Goal: Communication & Community: Answer question/provide support

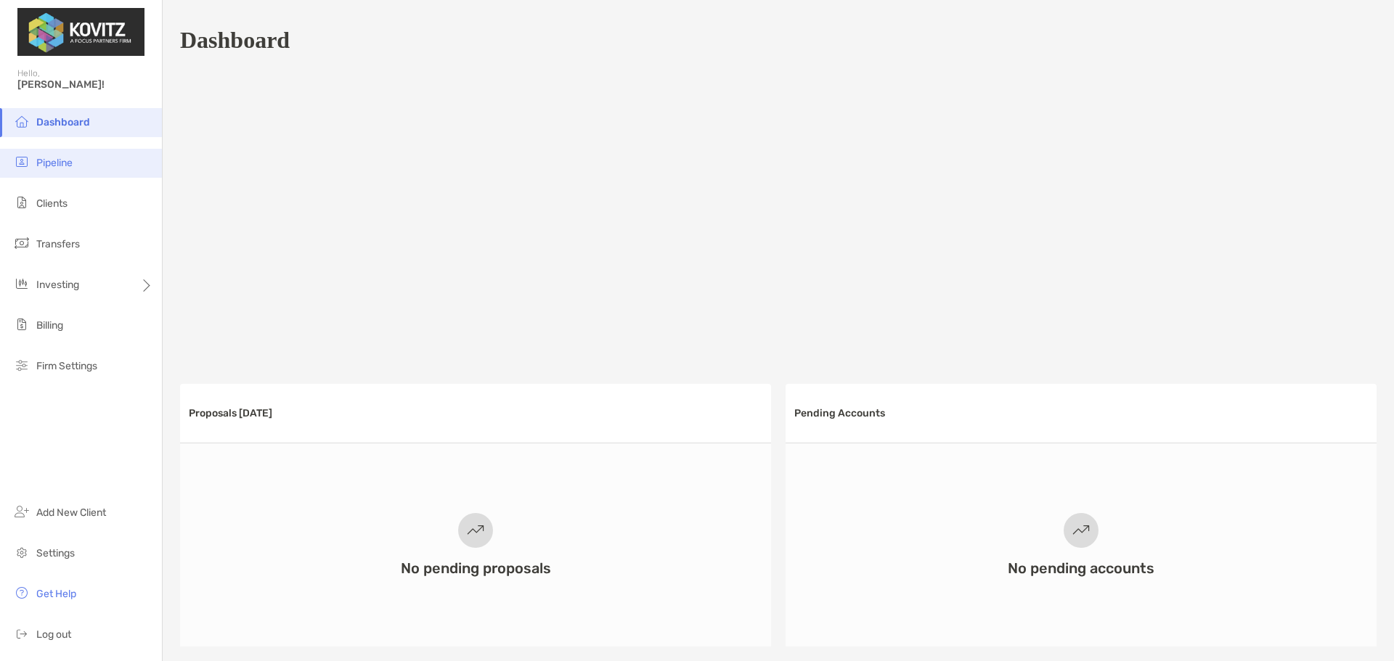
click at [51, 165] on span "Pipeline" at bounding box center [54, 163] width 36 height 12
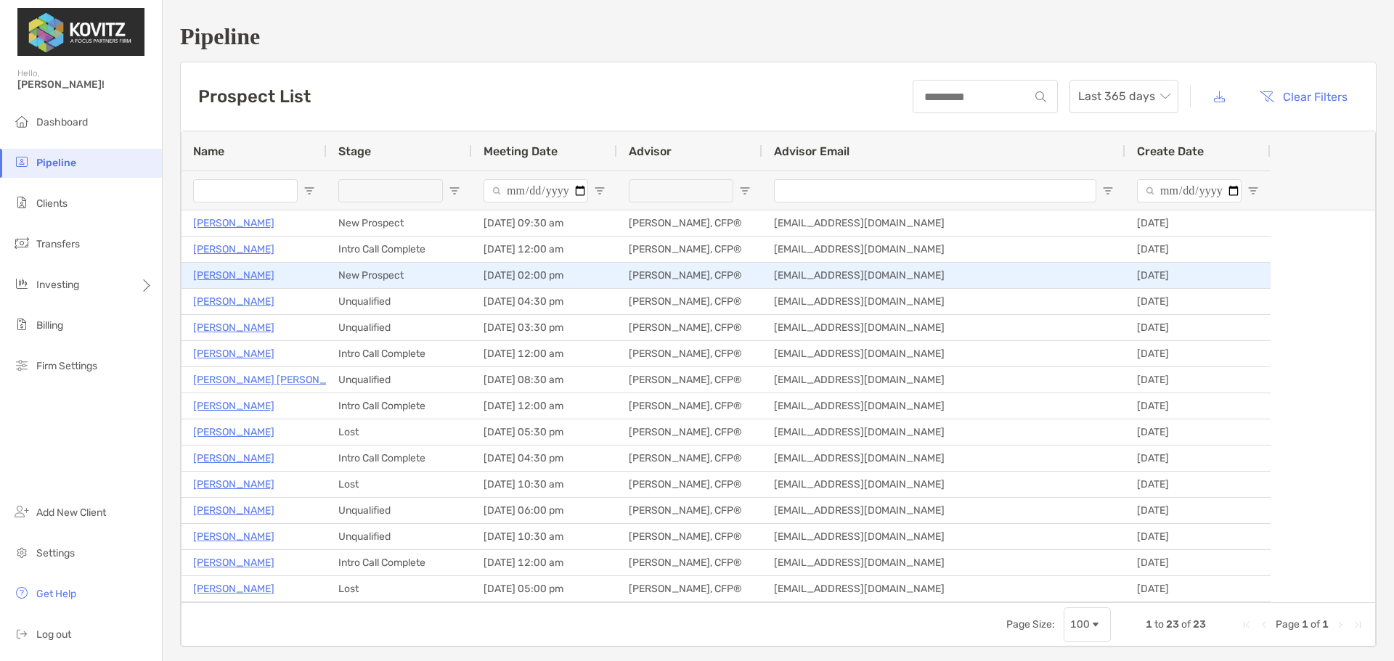
type input "**********"
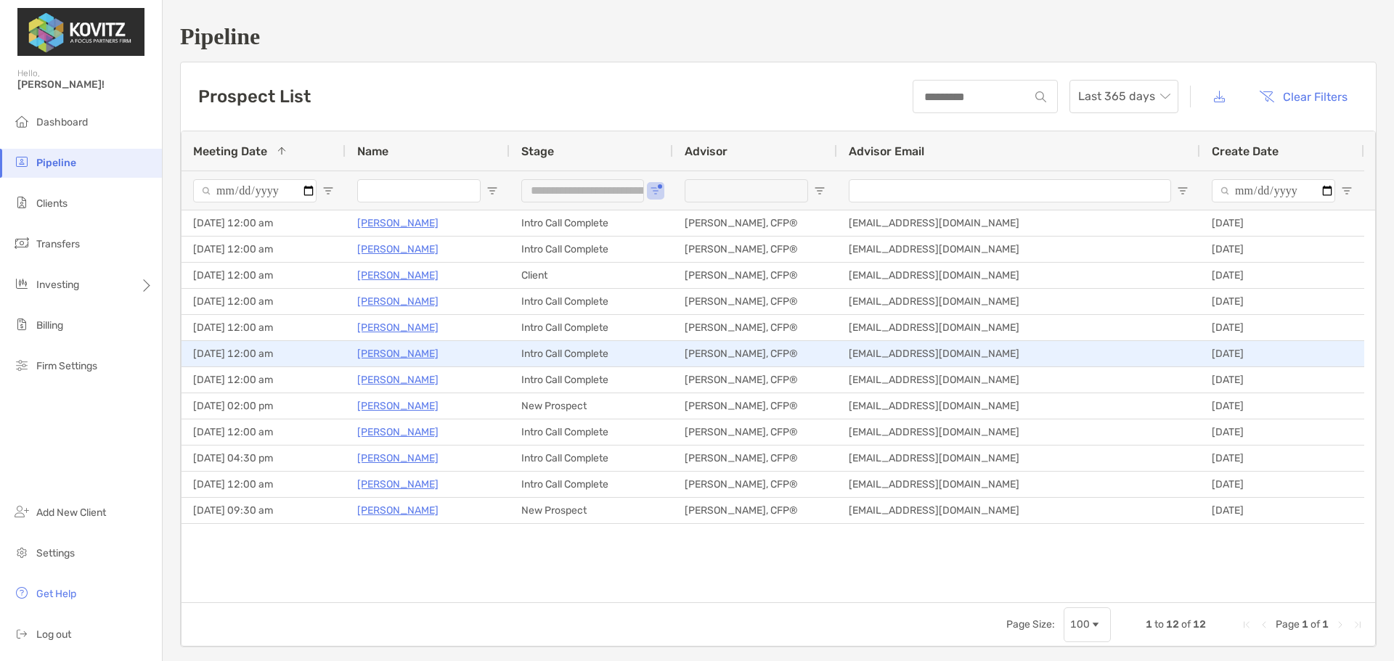
click at [396, 355] on p "[PERSON_NAME]" at bounding box center [397, 354] width 81 height 18
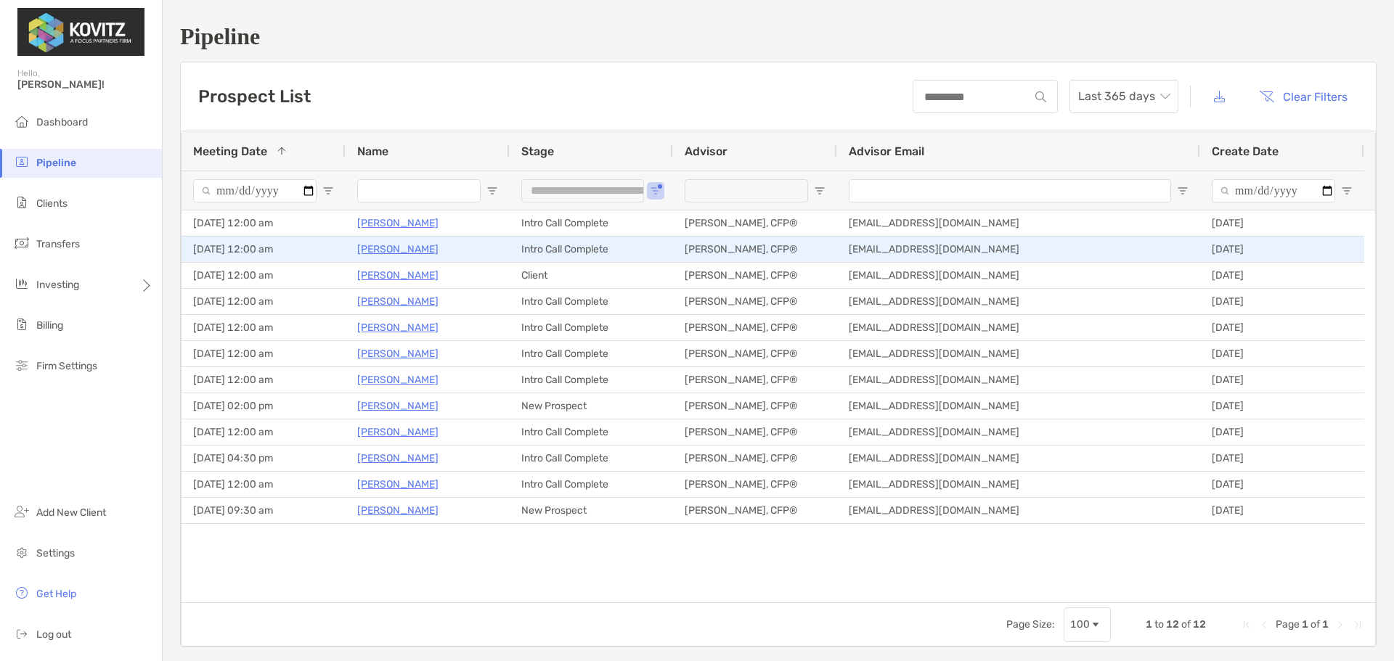
click at [392, 246] on p "Ireen Ullah" at bounding box center [397, 249] width 81 height 18
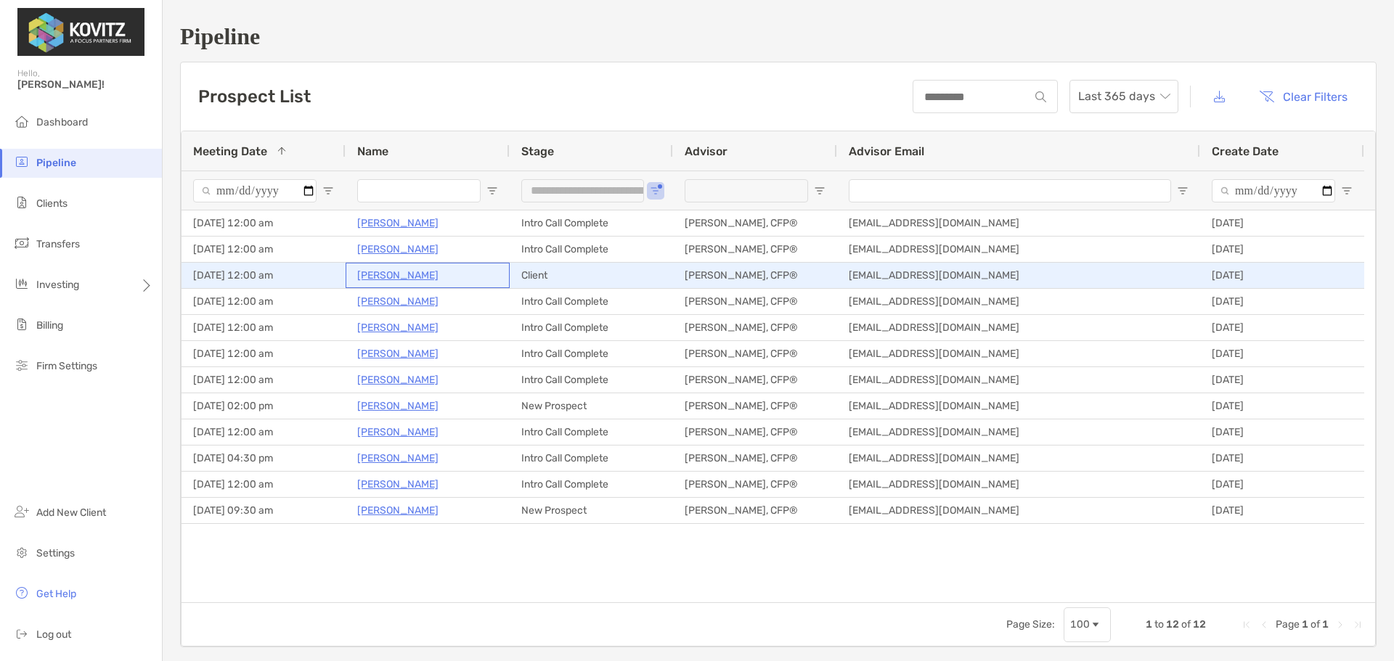
click at [407, 275] on p "Linda Guzzardo" at bounding box center [397, 275] width 81 height 18
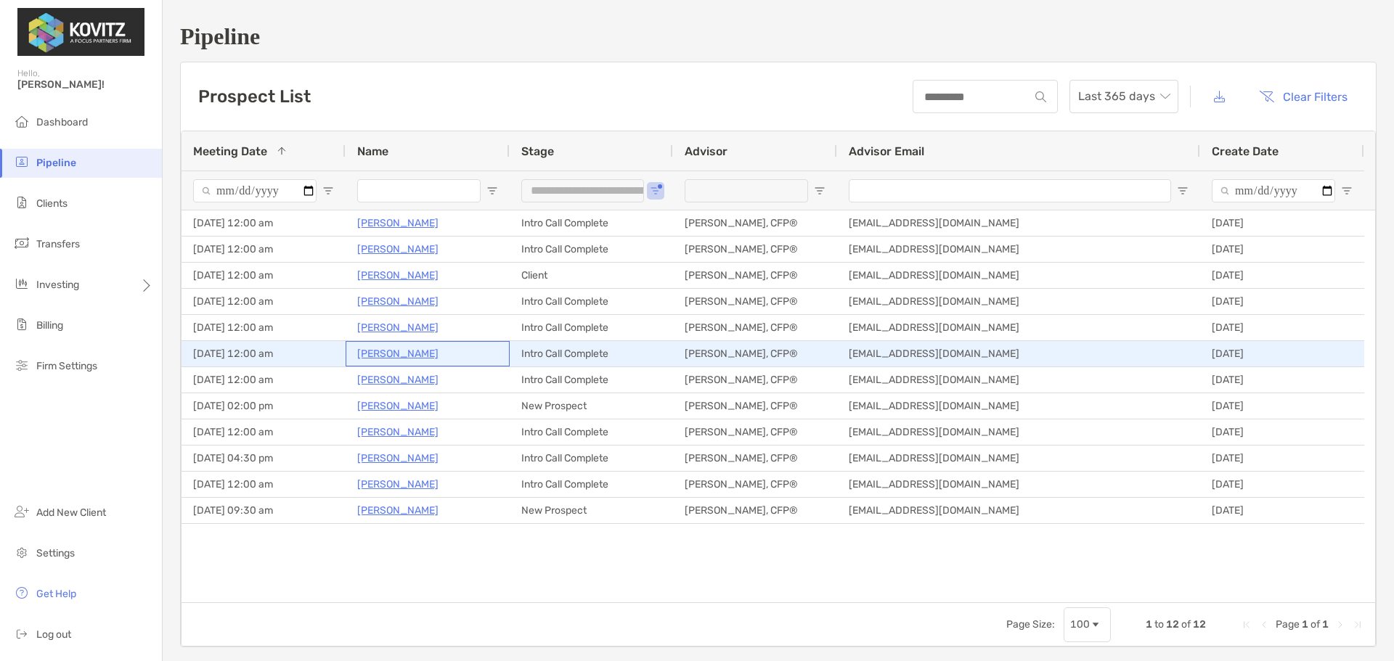
click at [396, 356] on p "Donald Cox" at bounding box center [397, 354] width 81 height 18
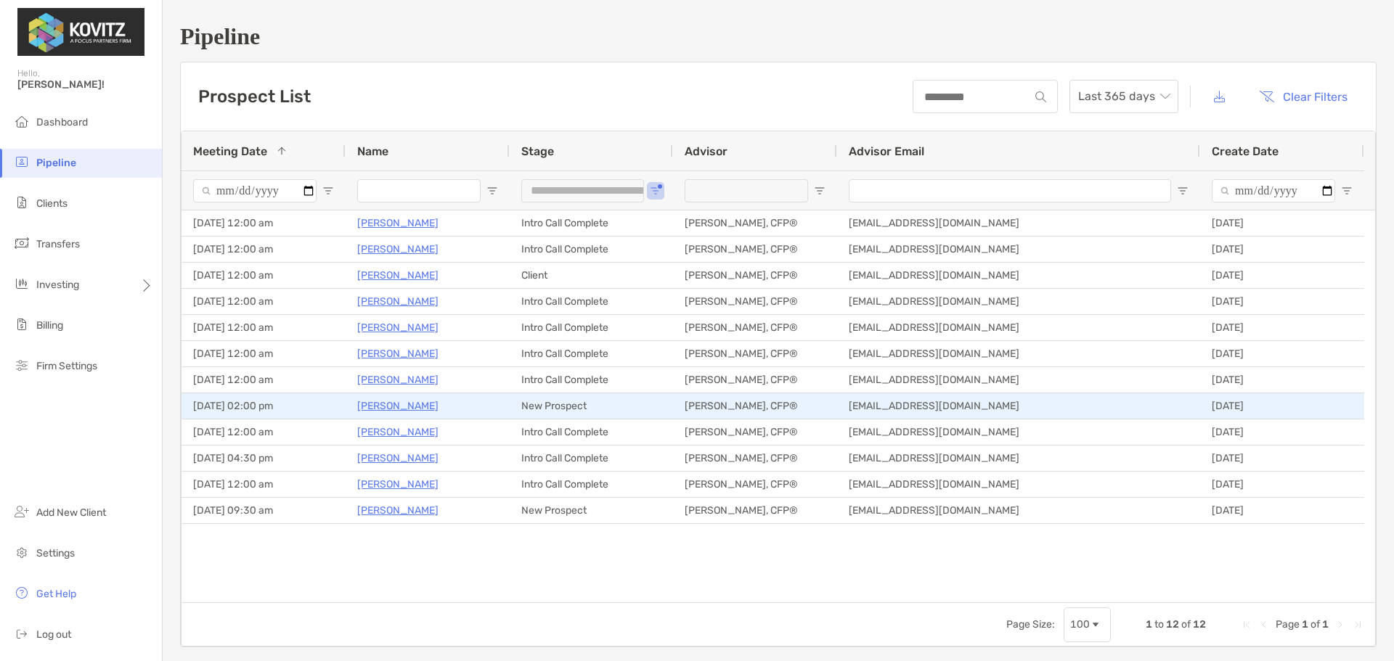
click at [420, 407] on p "Rachel Kellbach" at bounding box center [397, 406] width 81 height 18
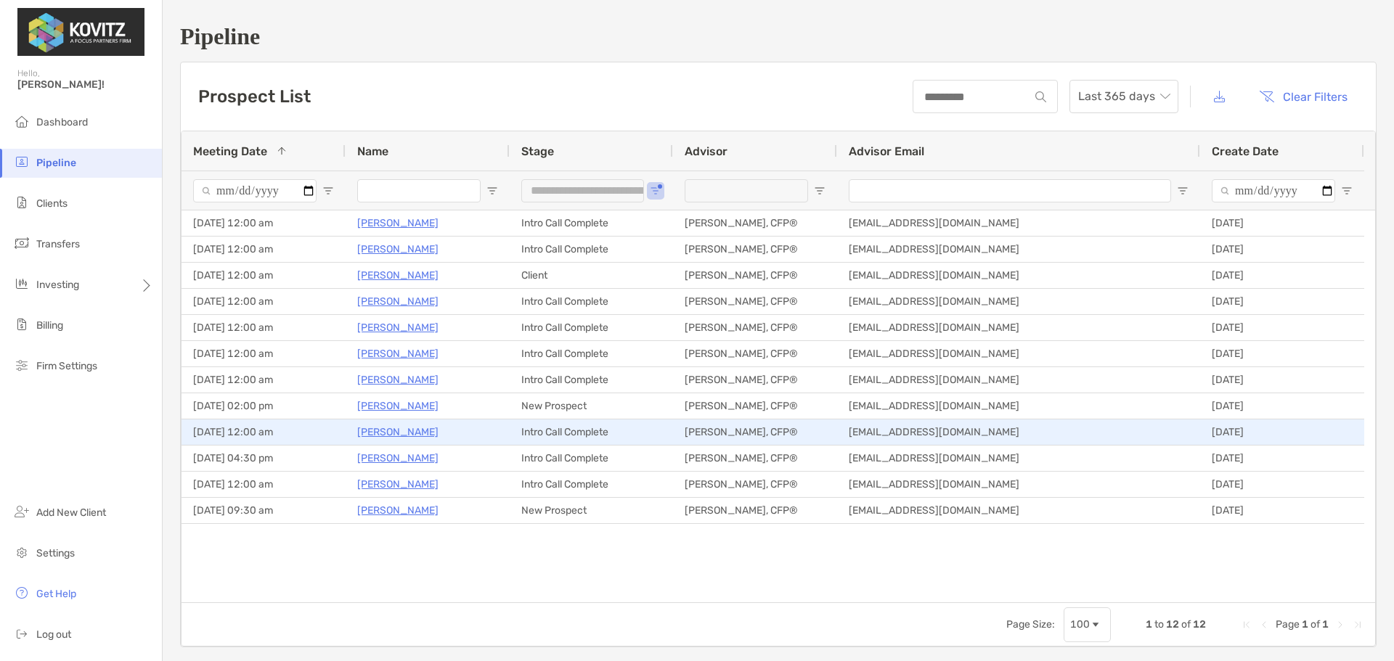
click at [407, 431] on p "Linda Cuyler" at bounding box center [397, 432] width 81 height 18
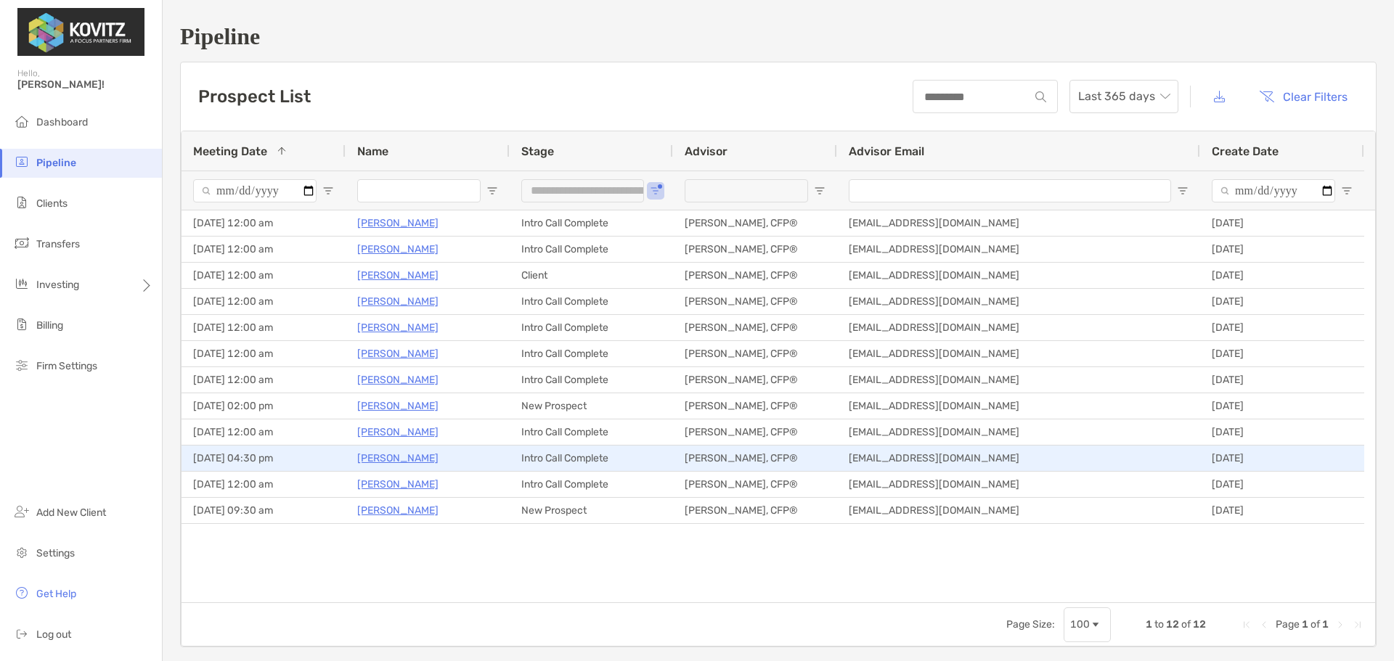
click at [386, 461] on p "Jennifer Levan" at bounding box center [397, 458] width 81 height 18
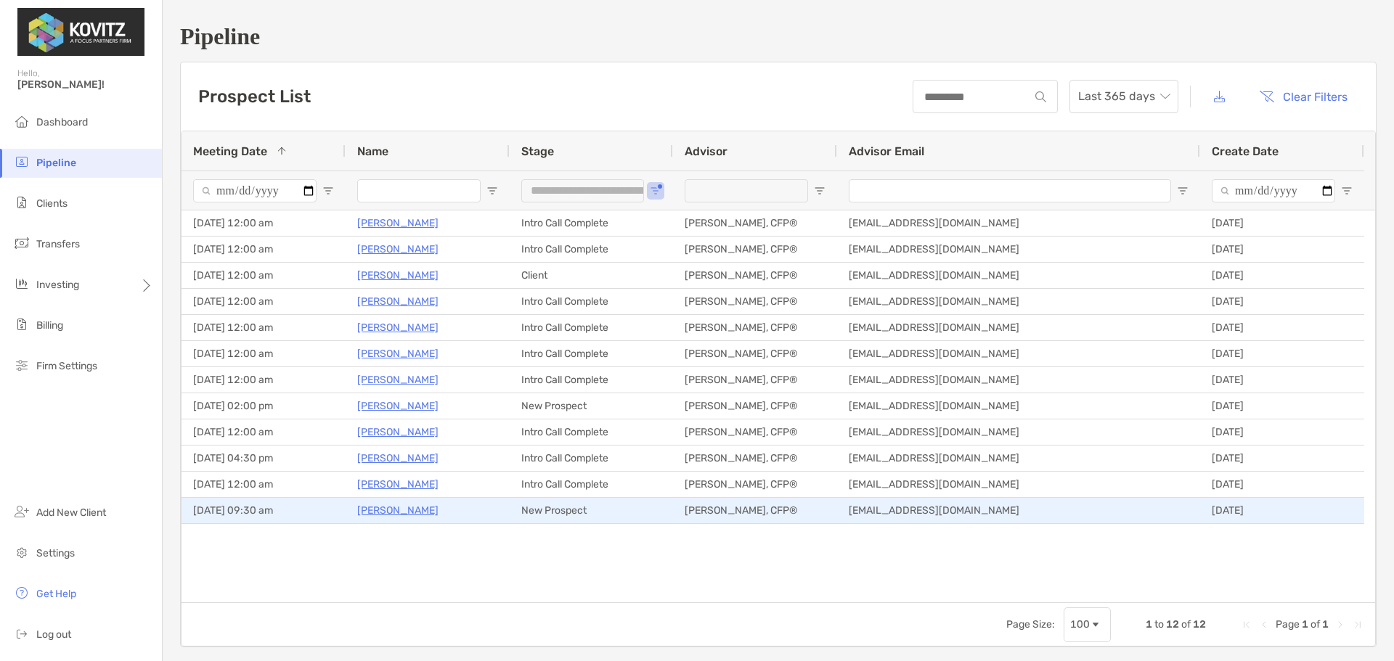
click at [396, 513] on p "Lilia Montero-Diaz" at bounding box center [397, 511] width 81 height 18
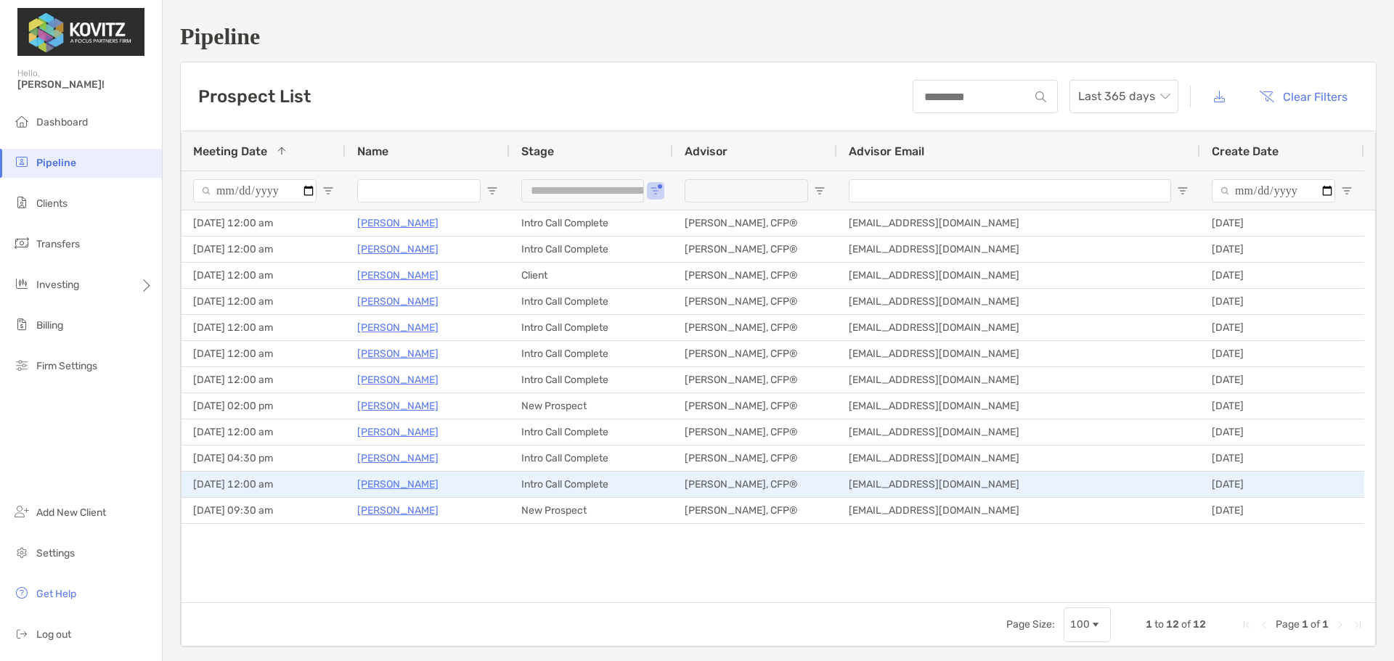
click at [402, 484] on p "[PERSON_NAME]" at bounding box center [397, 485] width 81 height 18
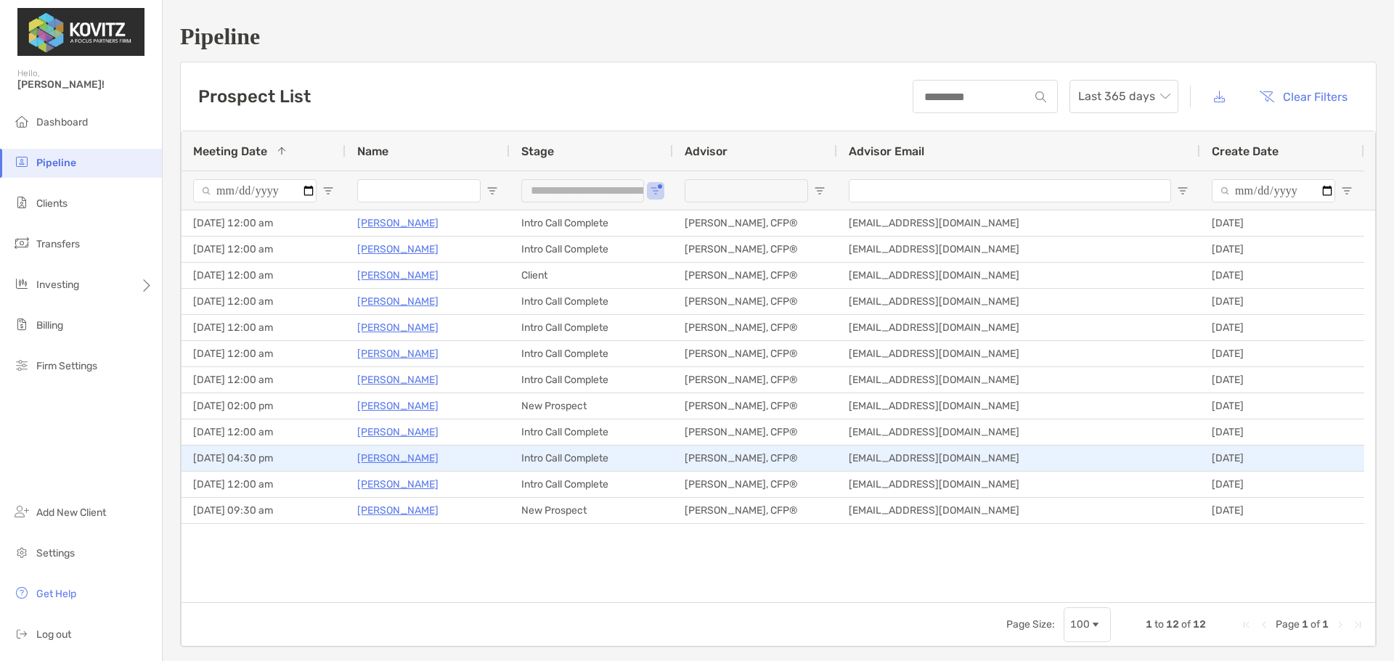
click at [397, 460] on p "[PERSON_NAME]" at bounding box center [397, 458] width 81 height 18
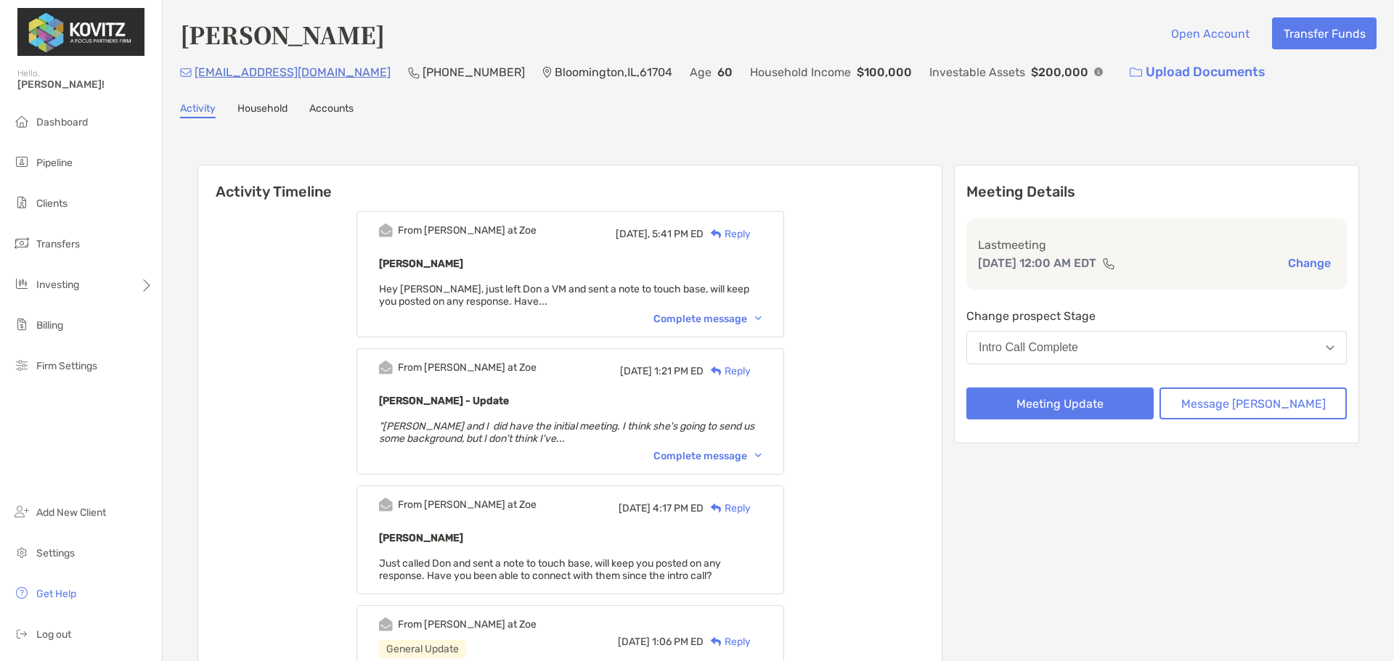
click at [751, 232] on div "Reply" at bounding box center [727, 234] width 47 height 15
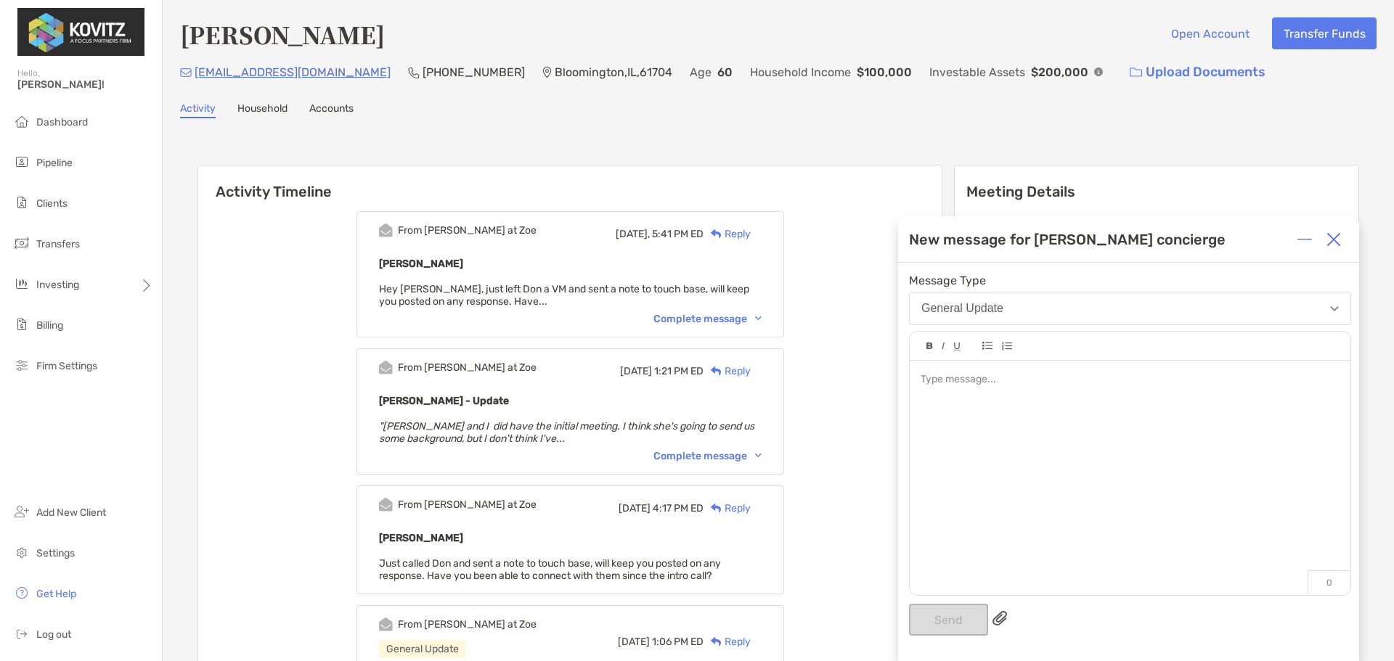
click at [982, 380] on div at bounding box center [1130, 379] width 418 height 15
click at [1172, 396] on span "**********" at bounding box center [1116, 395] width 390 height 10
click at [1026, 403] on div "**********" at bounding box center [1130, 395] width 418 height 15
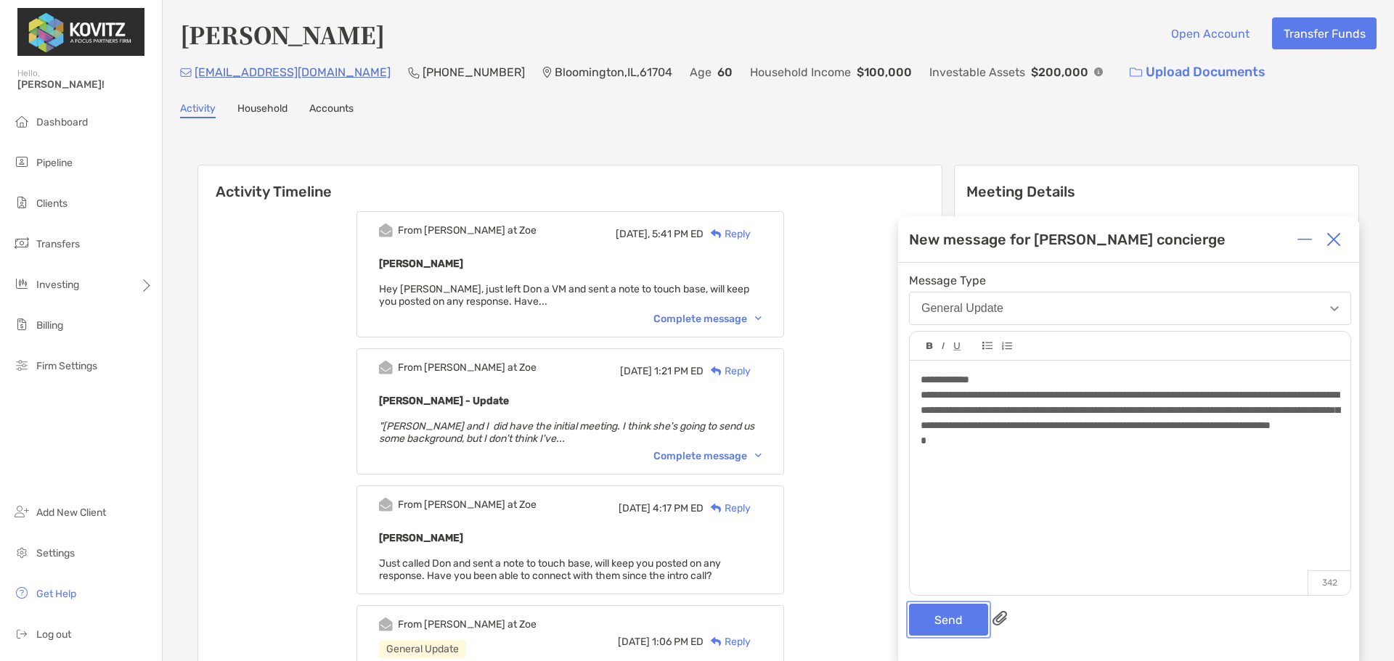
click at [949, 624] on button "Send" at bounding box center [948, 620] width 79 height 32
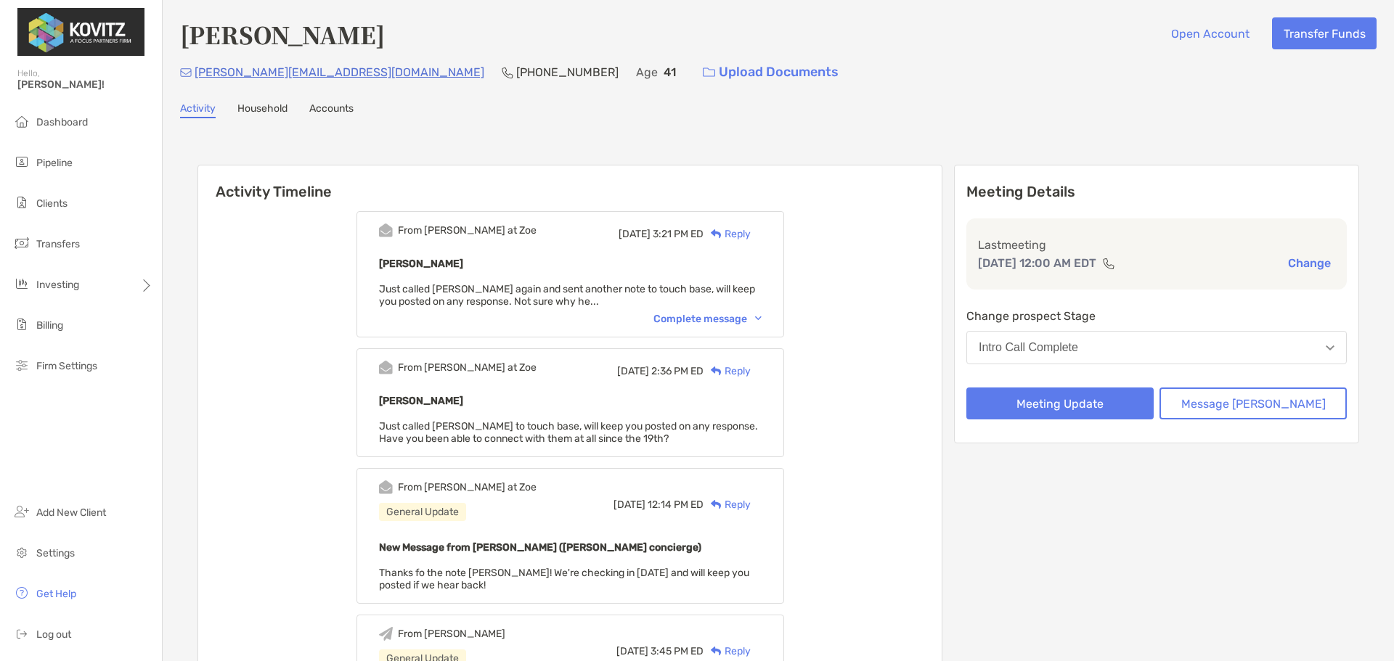
click at [745, 318] on div "Complete message" at bounding box center [708, 319] width 108 height 12
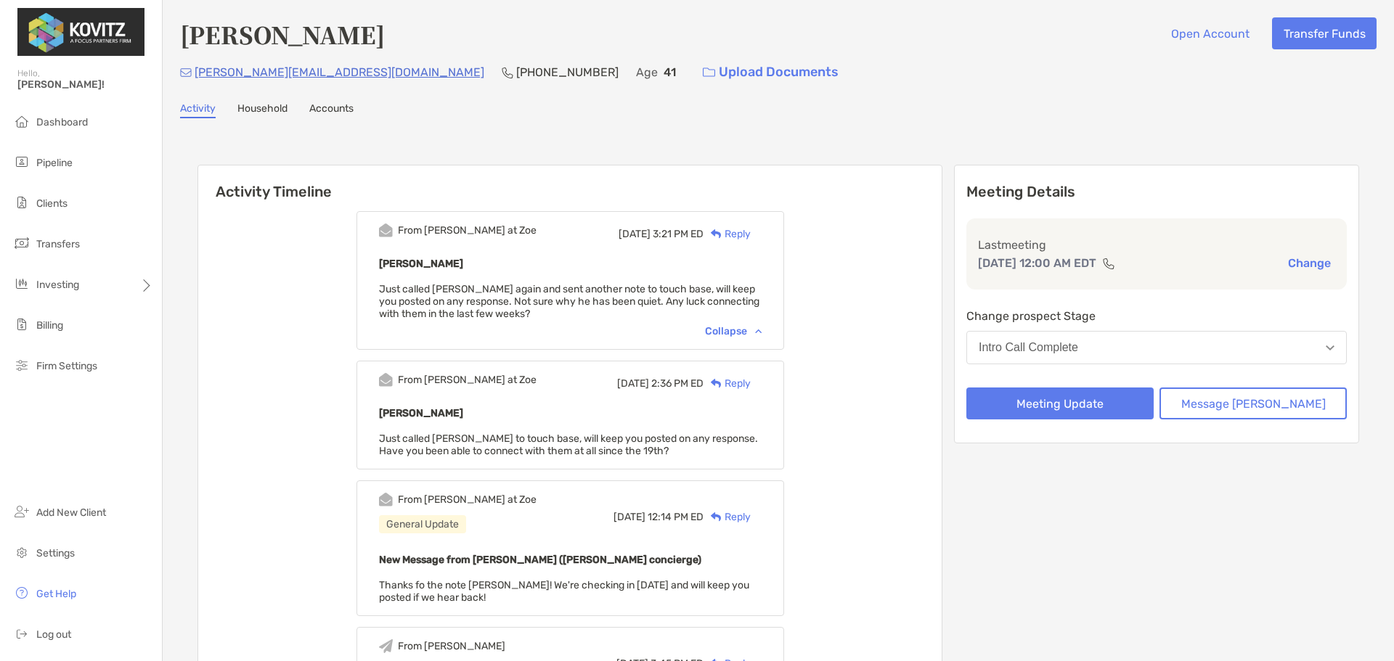
click at [750, 231] on div "Reply" at bounding box center [727, 234] width 47 height 15
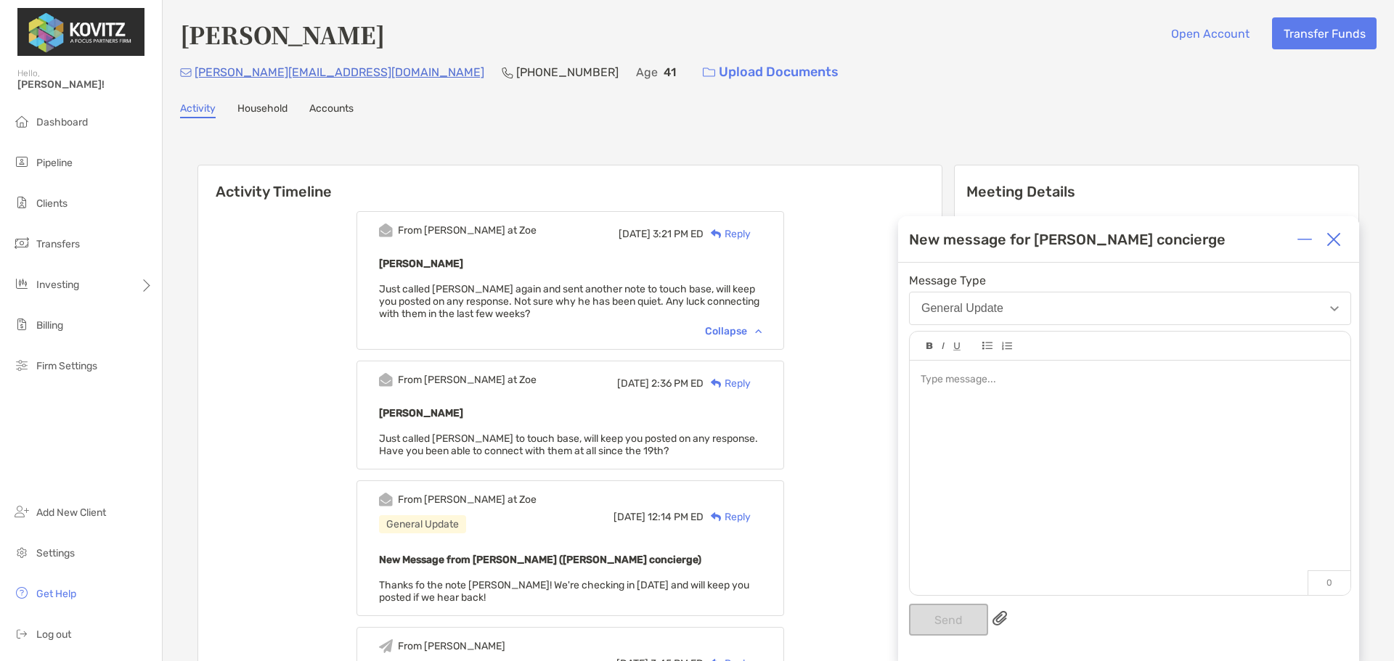
click at [1086, 392] on div at bounding box center [1130, 471] width 441 height 220
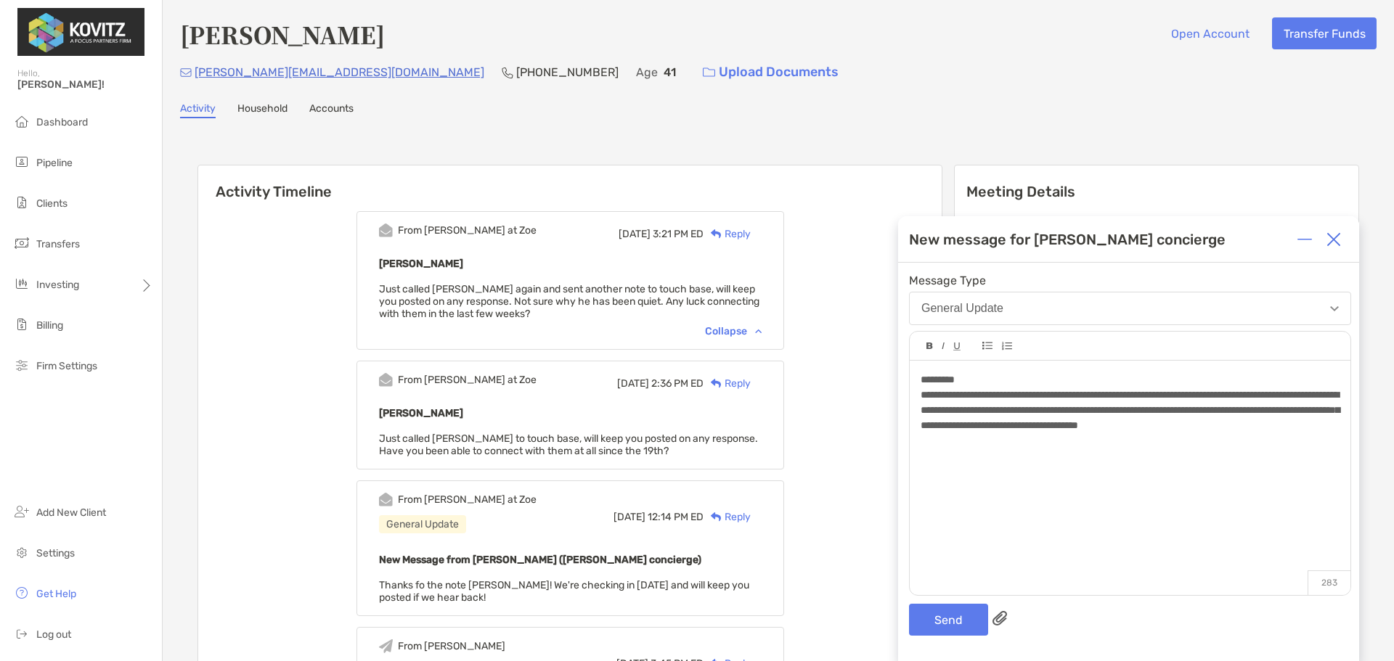
click at [1178, 428] on span "**********" at bounding box center [1130, 410] width 419 height 41
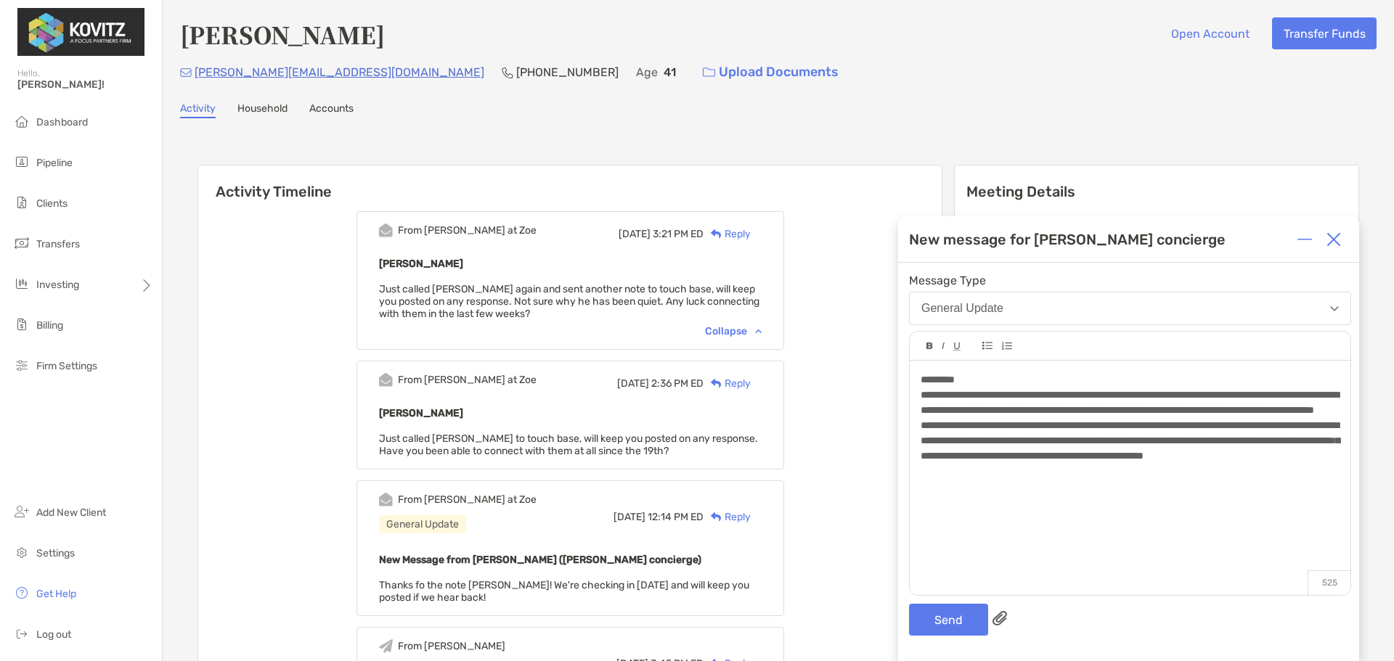
click at [1205, 418] on div "**********" at bounding box center [1130, 403] width 418 height 30
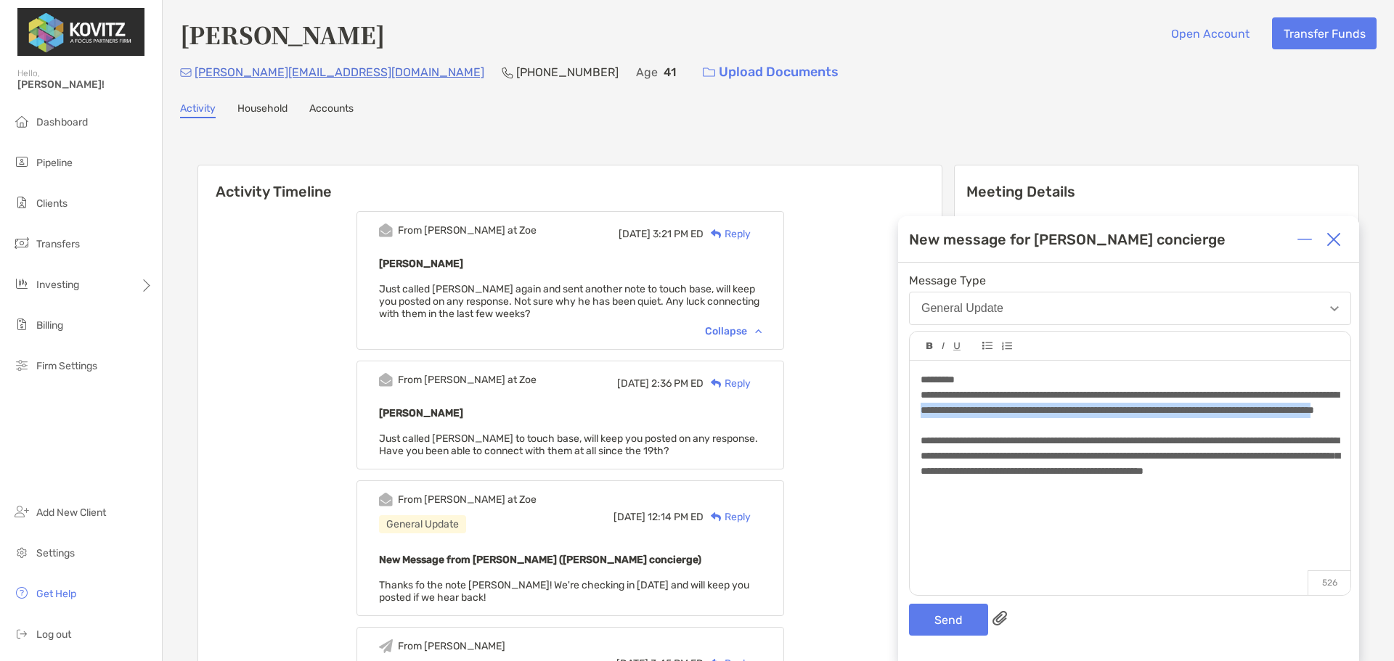
drag, startPoint x: 1177, startPoint y: 425, endPoint x: 1075, endPoint y: 410, distance: 103.4
click at [1075, 410] on span "**********" at bounding box center [1130, 402] width 418 height 25
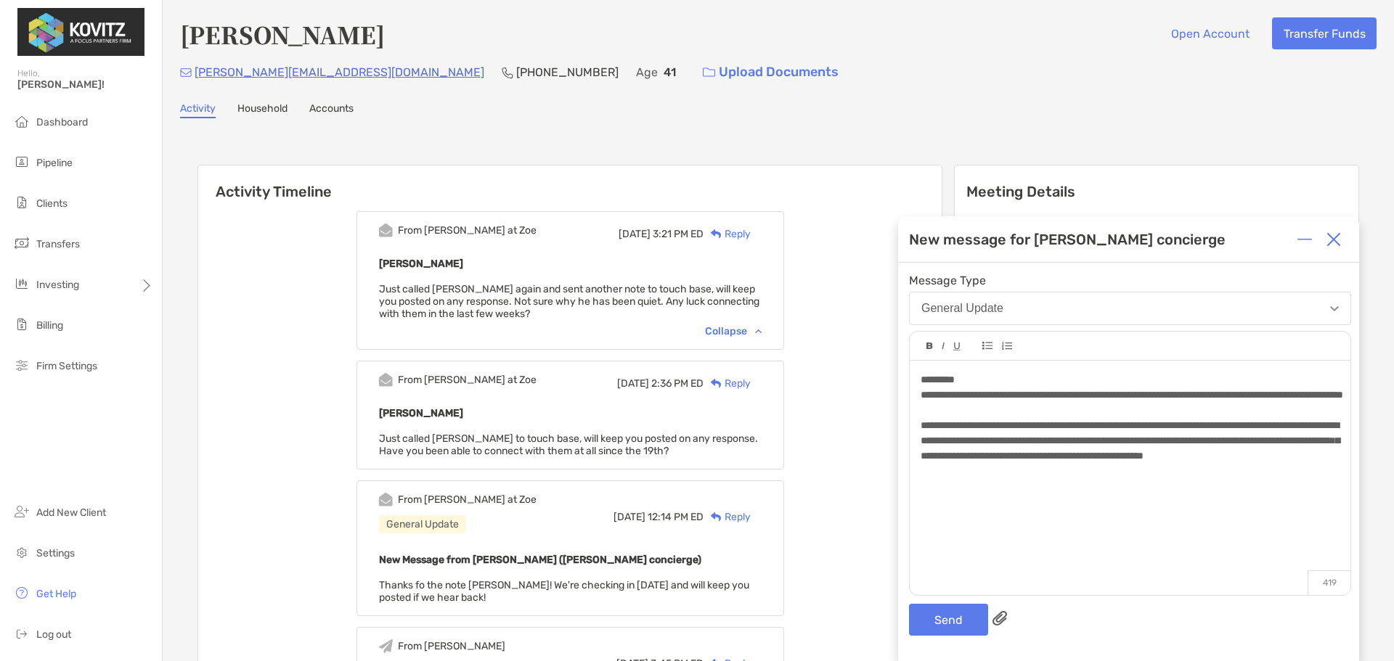
click at [1099, 464] on div "**********" at bounding box center [1130, 441] width 418 height 46
click at [945, 621] on button "Send" at bounding box center [948, 620] width 79 height 32
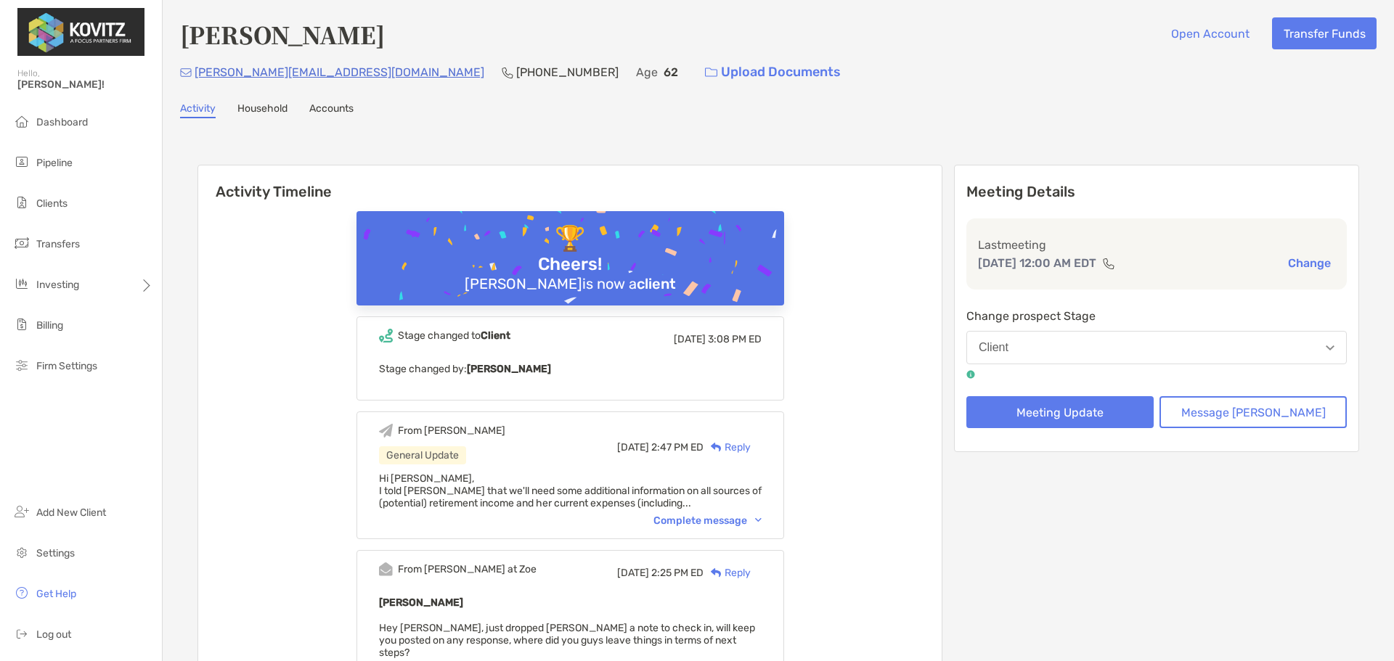
click at [719, 522] on div "Complete message" at bounding box center [708, 521] width 108 height 12
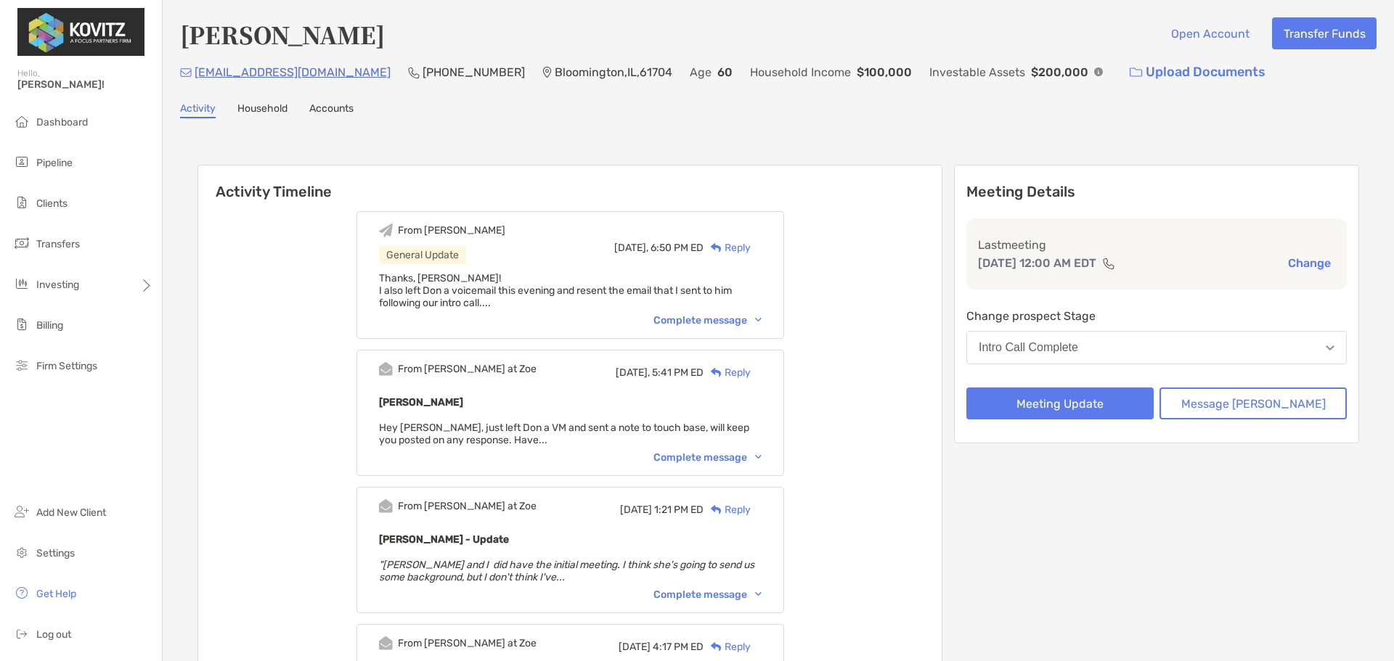
click at [712, 317] on div "Complete message" at bounding box center [708, 320] width 108 height 12
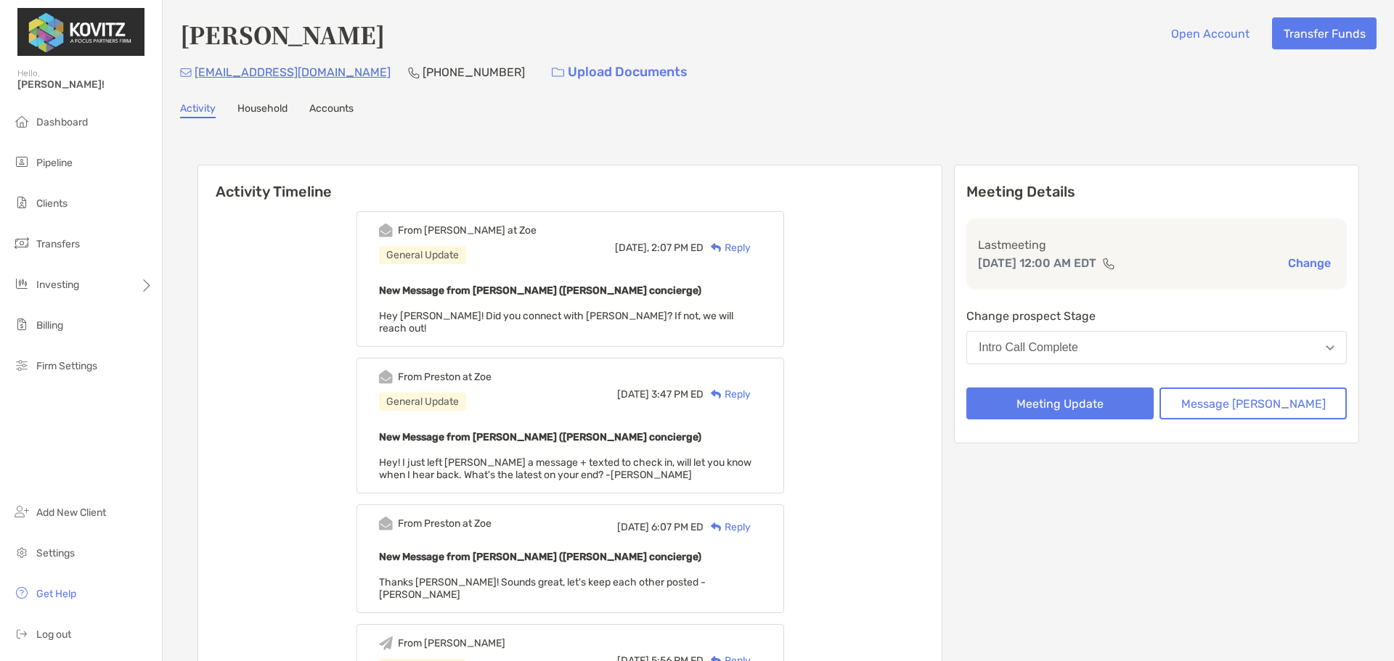
click at [761, 239] on div "[DATE], 2:07 PM ED Reply" at bounding box center [688, 248] width 147 height 48
click at [762, 236] on div "[DATE], 2:07 PM ED Reply" at bounding box center [688, 248] width 147 height 48
click at [751, 244] on div "Reply" at bounding box center [727, 247] width 47 height 15
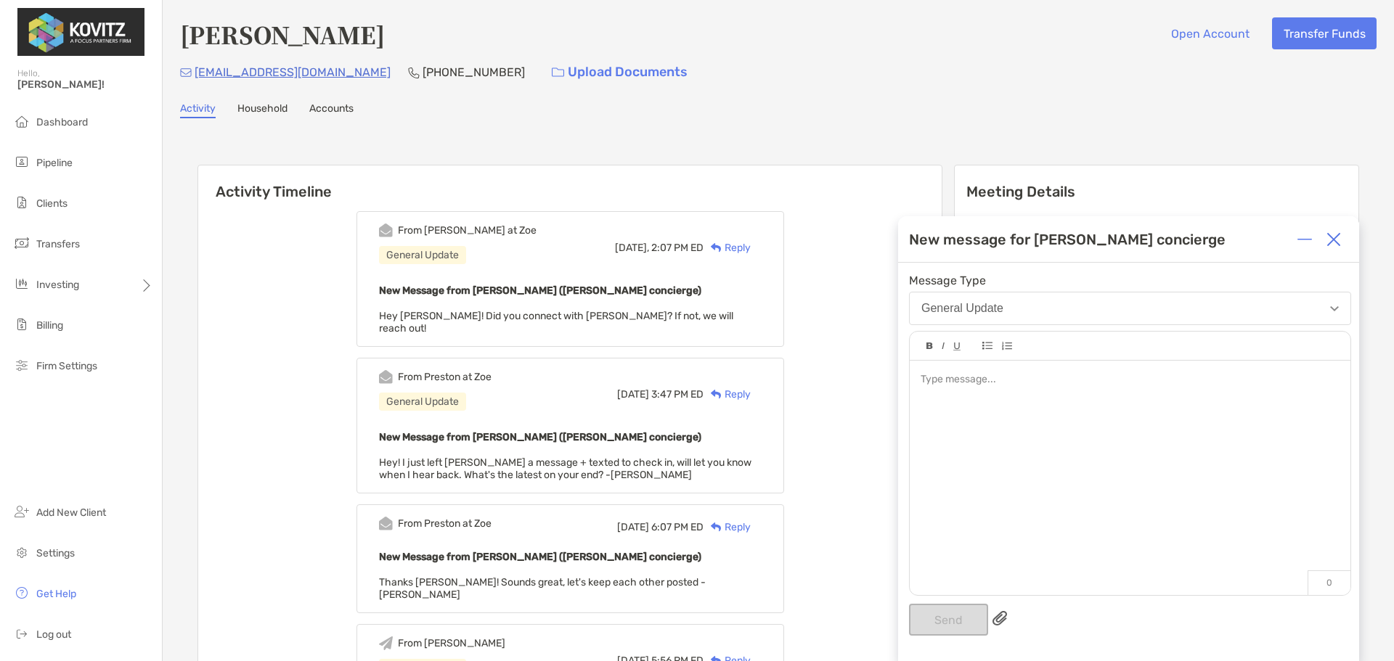
click at [1058, 398] on div at bounding box center [1130, 471] width 441 height 220
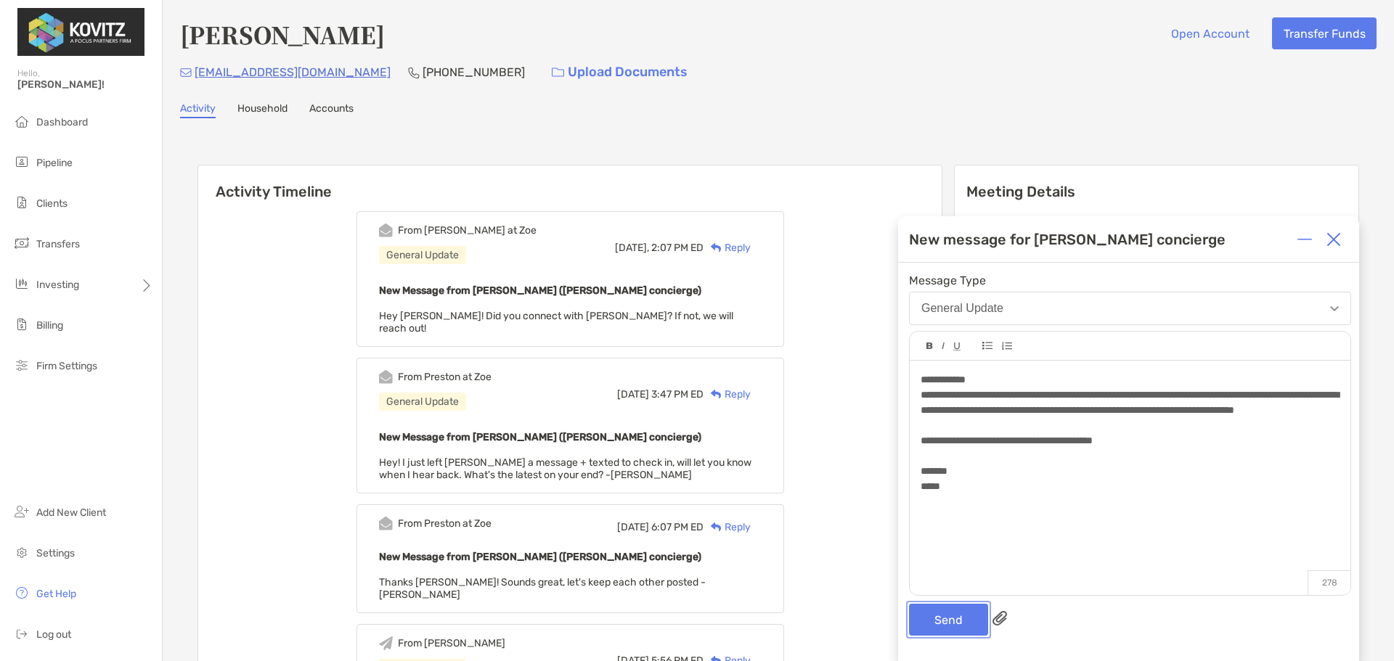
click at [947, 618] on button "Send" at bounding box center [948, 620] width 79 height 32
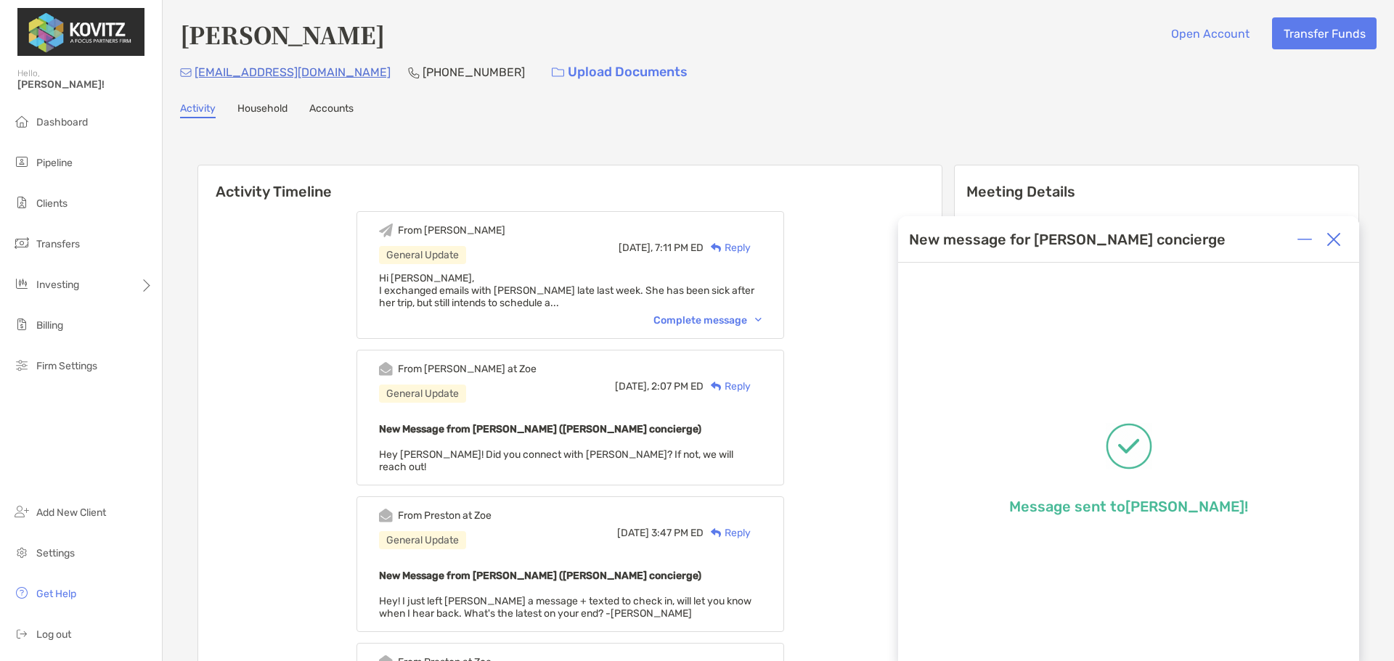
click at [1331, 243] on img at bounding box center [1334, 239] width 15 height 15
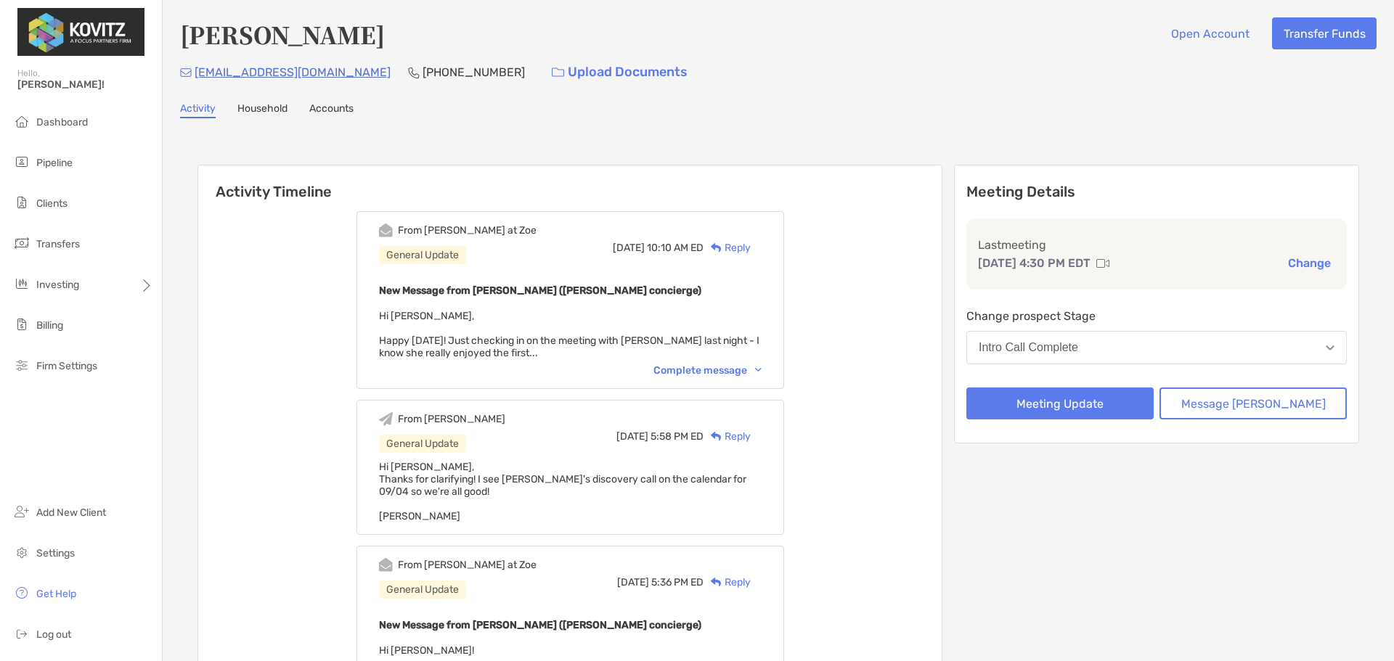
click at [732, 367] on div "Complete message" at bounding box center [708, 371] width 108 height 12
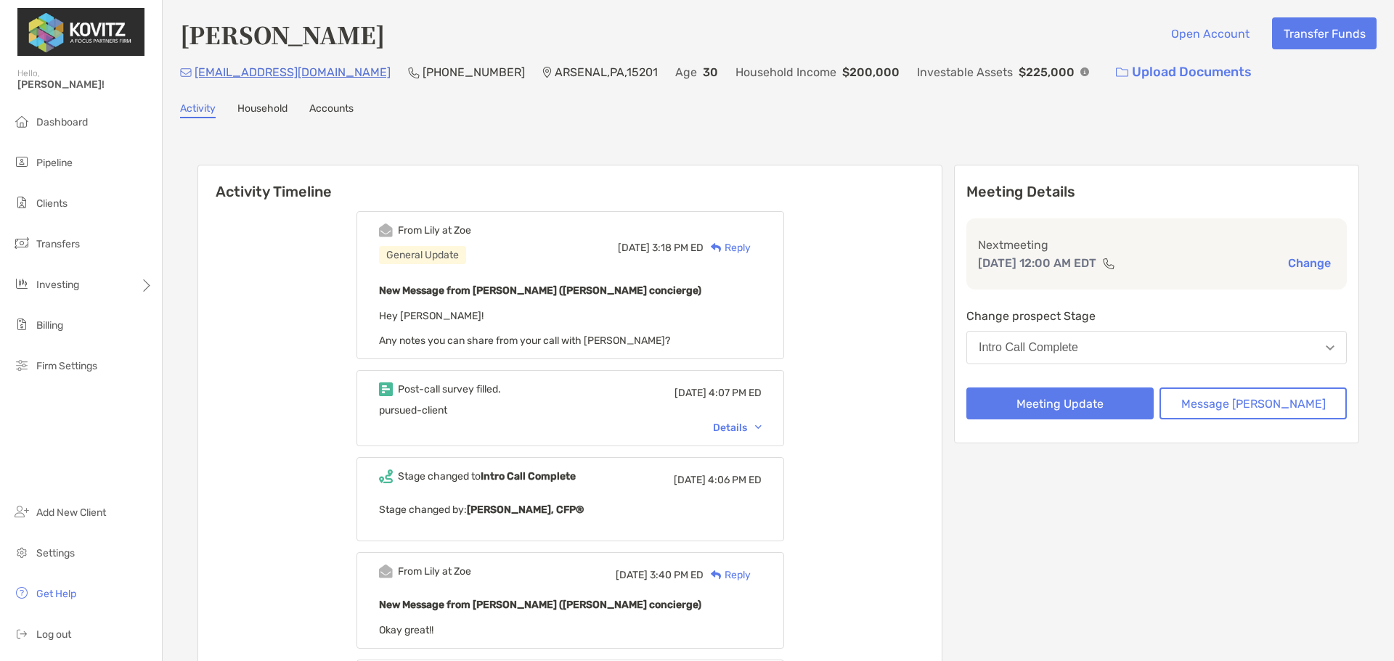
click at [246, 68] on p "23rujuta@gmail.com" at bounding box center [293, 72] width 196 height 18
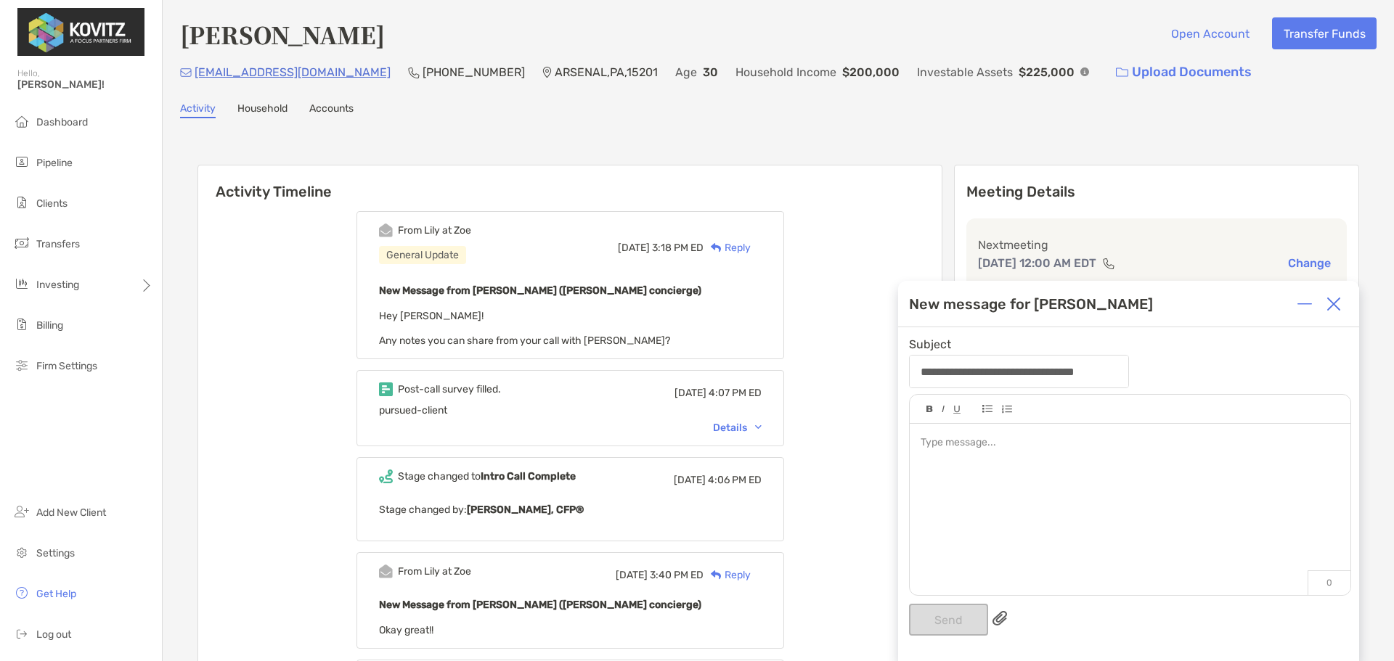
click at [1337, 299] on img at bounding box center [1334, 304] width 15 height 15
